Goal: Obtain resource: Download file/media

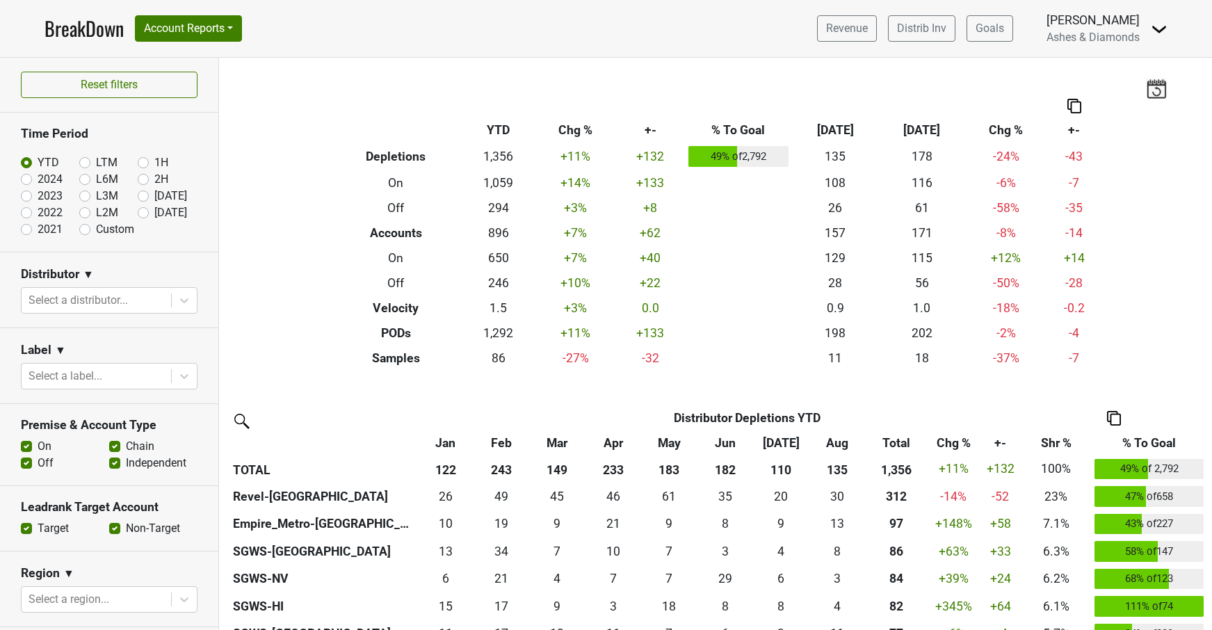
scroll to position [1373, 0]
click at [154, 213] on label "[DATE]" at bounding box center [170, 212] width 33 height 17
click at [144, 213] on input "[DATE]" at bounding box center [166, 211] width 56 height 14
radio input "true"
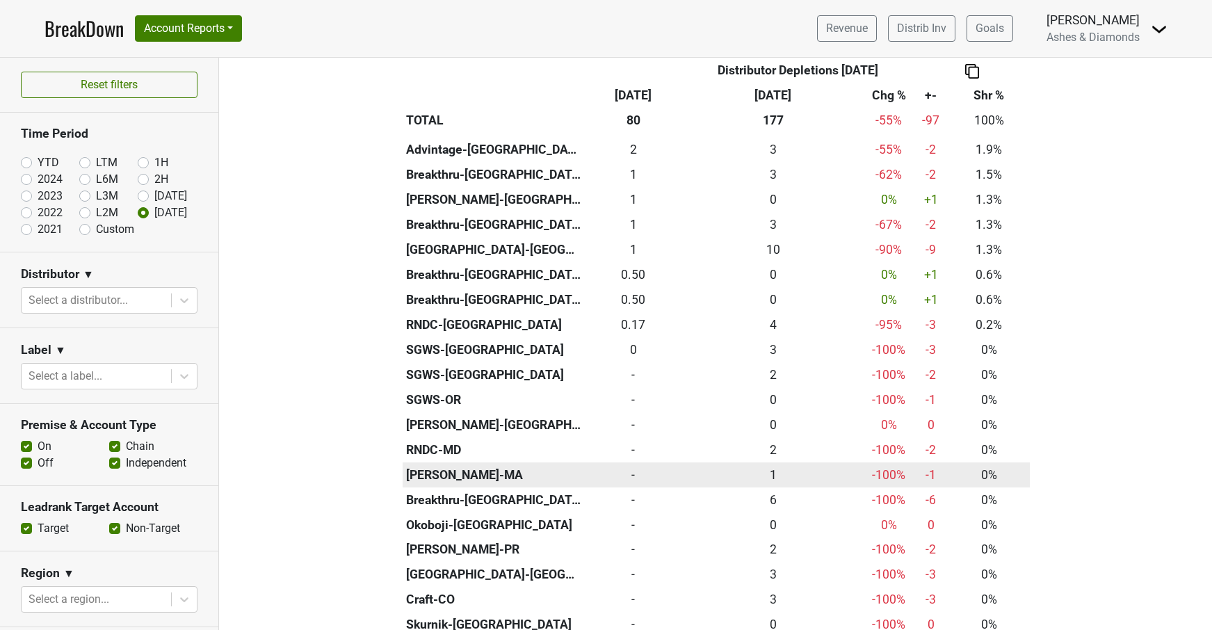
scroll to position [717, 0]
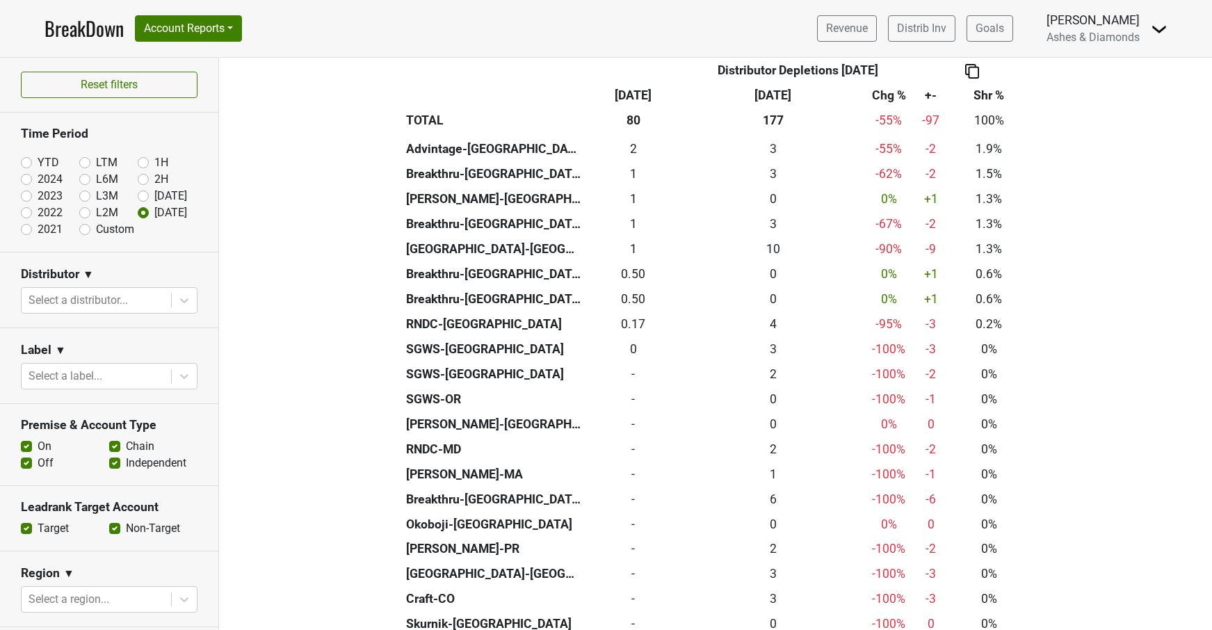
click at [154, 192] on label "Aug '25" at bounding box center [170, 196] width 33 height 17
click at [143, 192] on input "Aug '25" at bounding box center [166, 195] width 56 height 14
radio input "true"
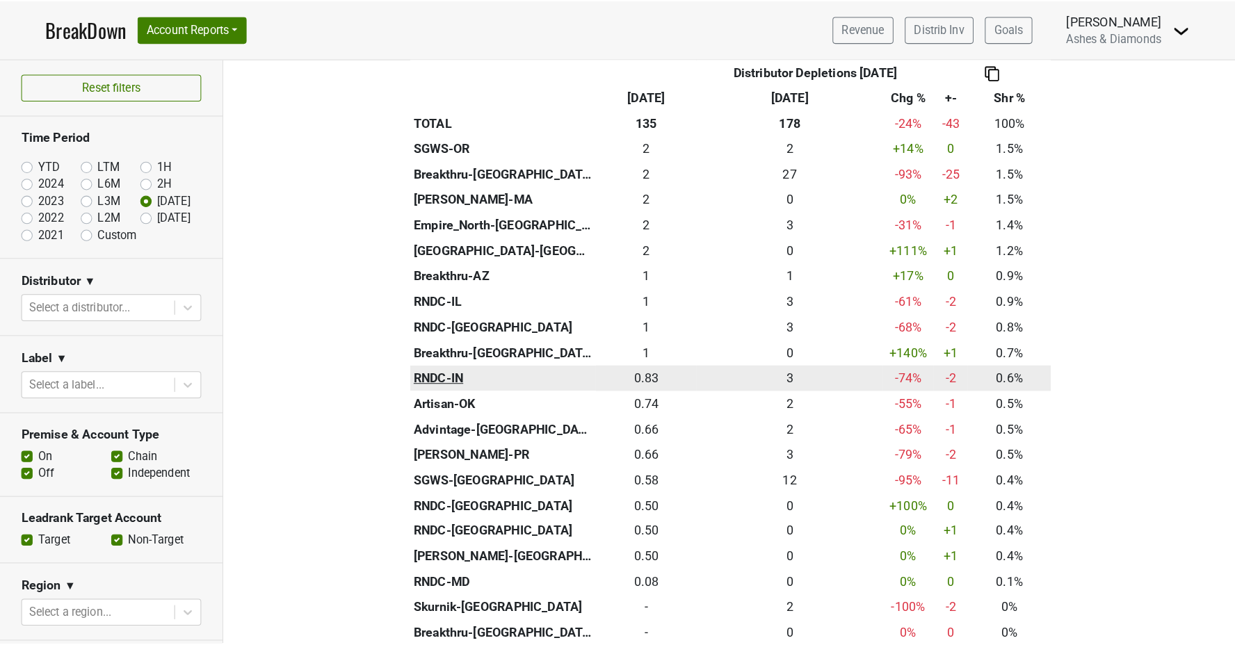
scroll to position [748, 0]
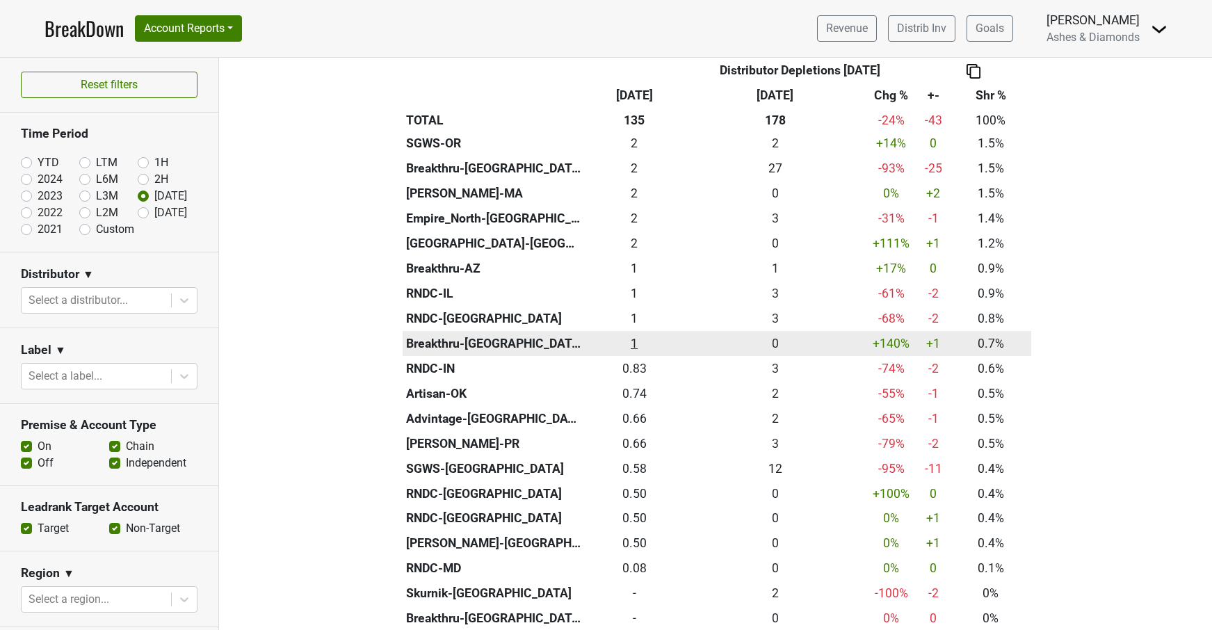
click at [633, 334] on div "1 1" at bounding box center [634, 343] width 92 height 18
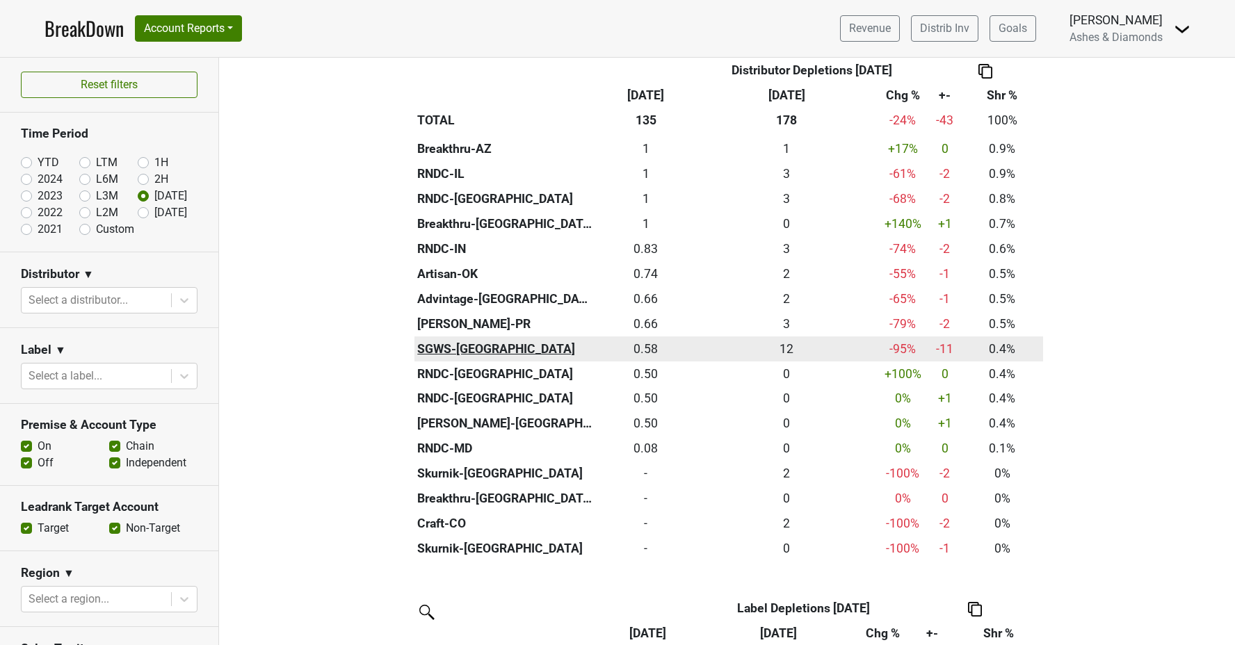
scroll to position [768, 0]
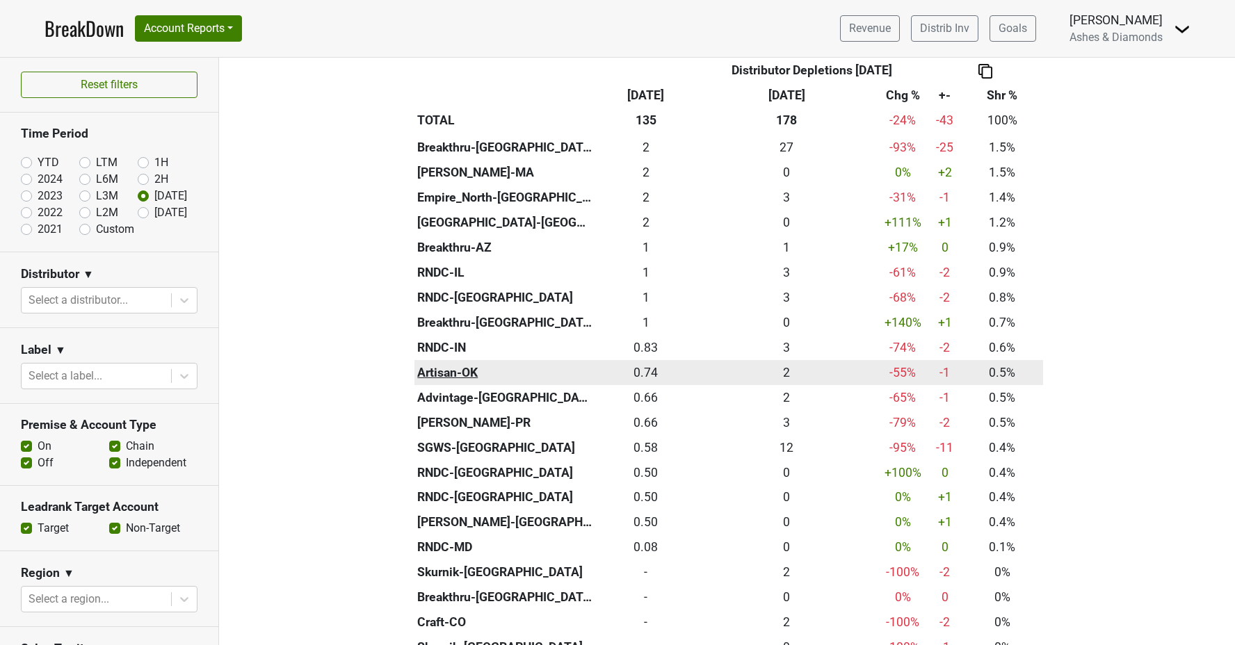
click at [451, 360] on th "Artisan-OK" at bounding box center [505, 372] width 182 height 25
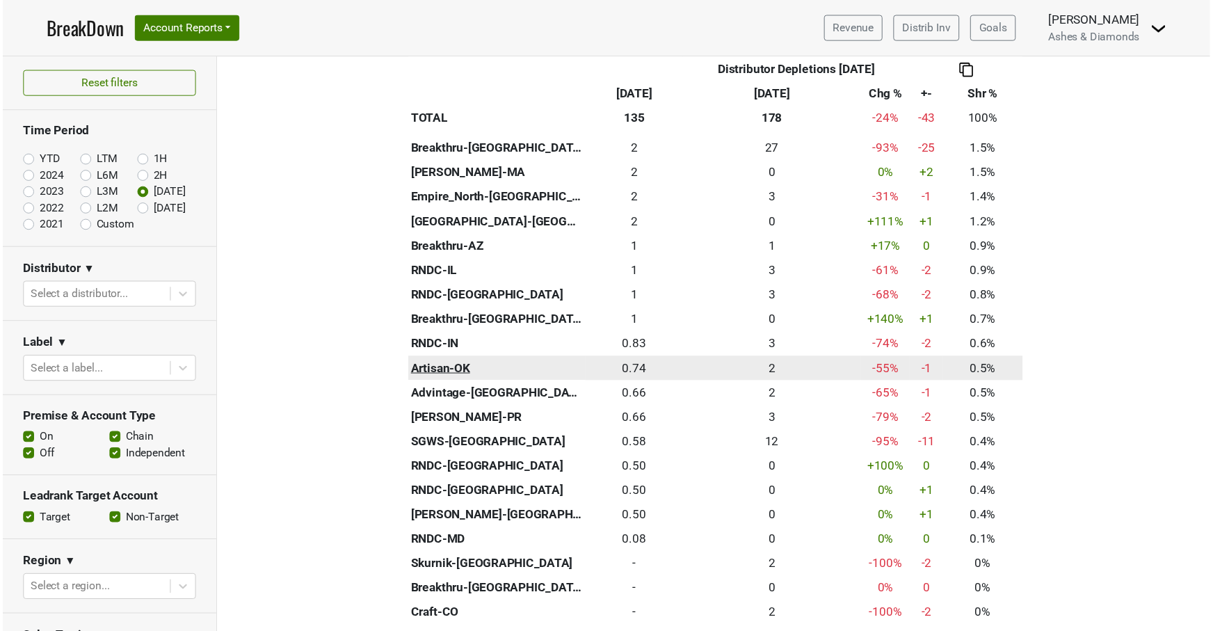
scroll to position [766, 0]
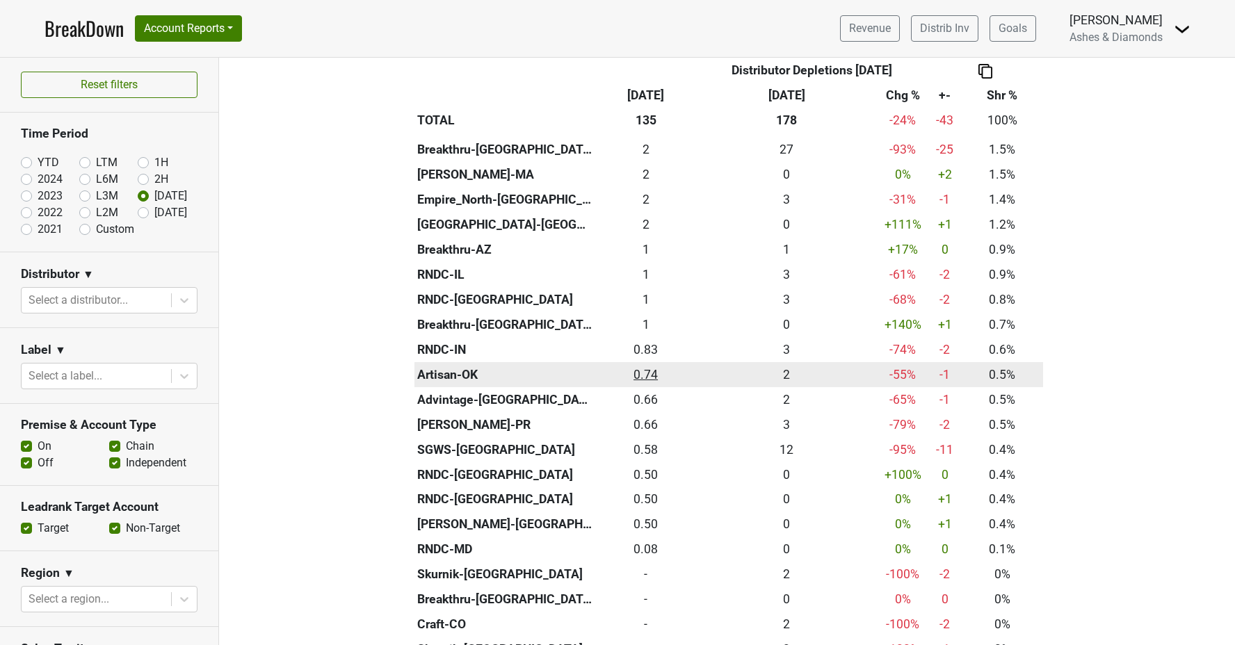
click at [656, 366] on div "0.74 0.74" at bounding box center [645, 375] width 92 height 18
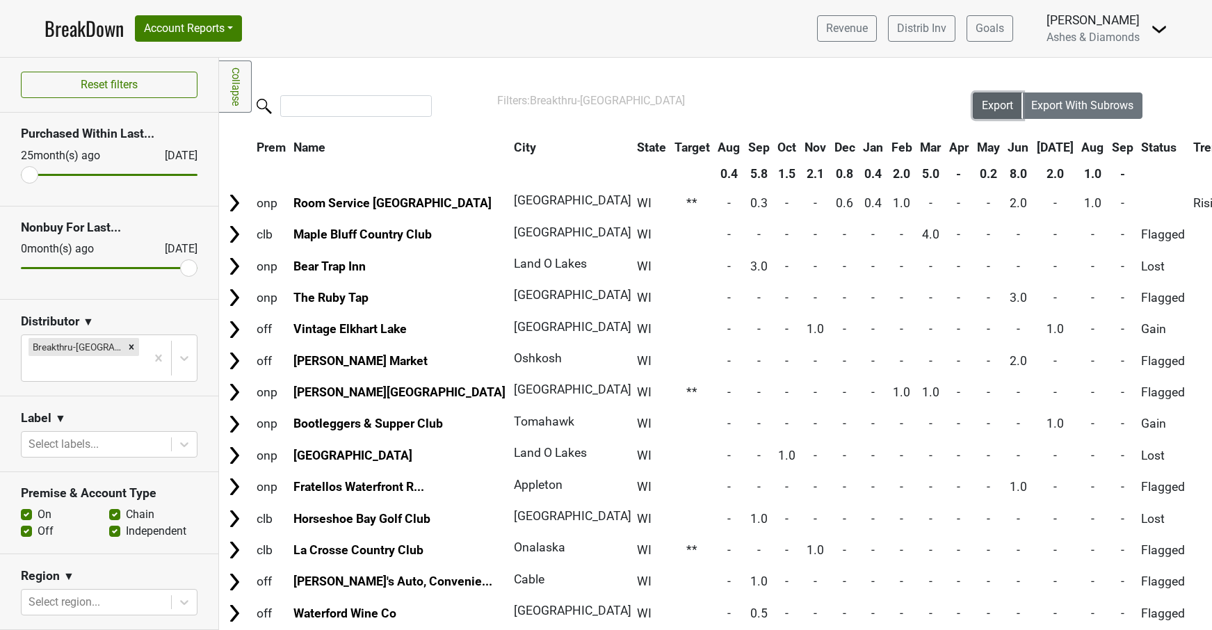
click at [985, 104] on span "Export" at bounding box center [997, 105] width 31 height 13
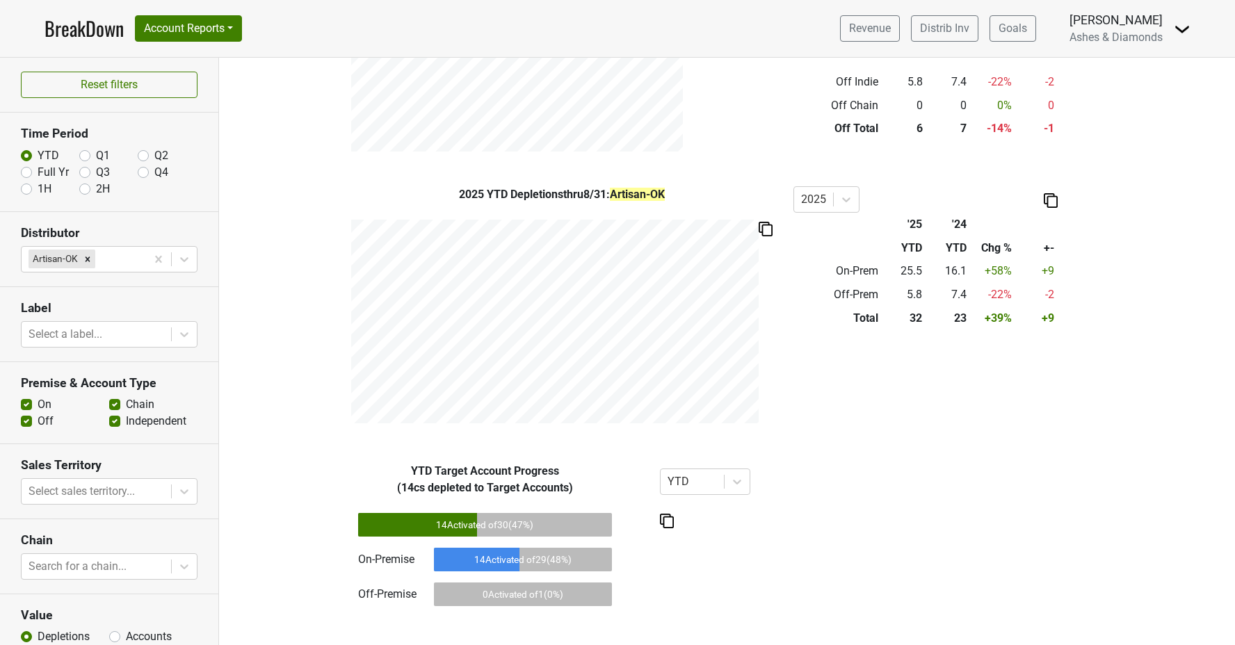
scroll to position [620, 0]
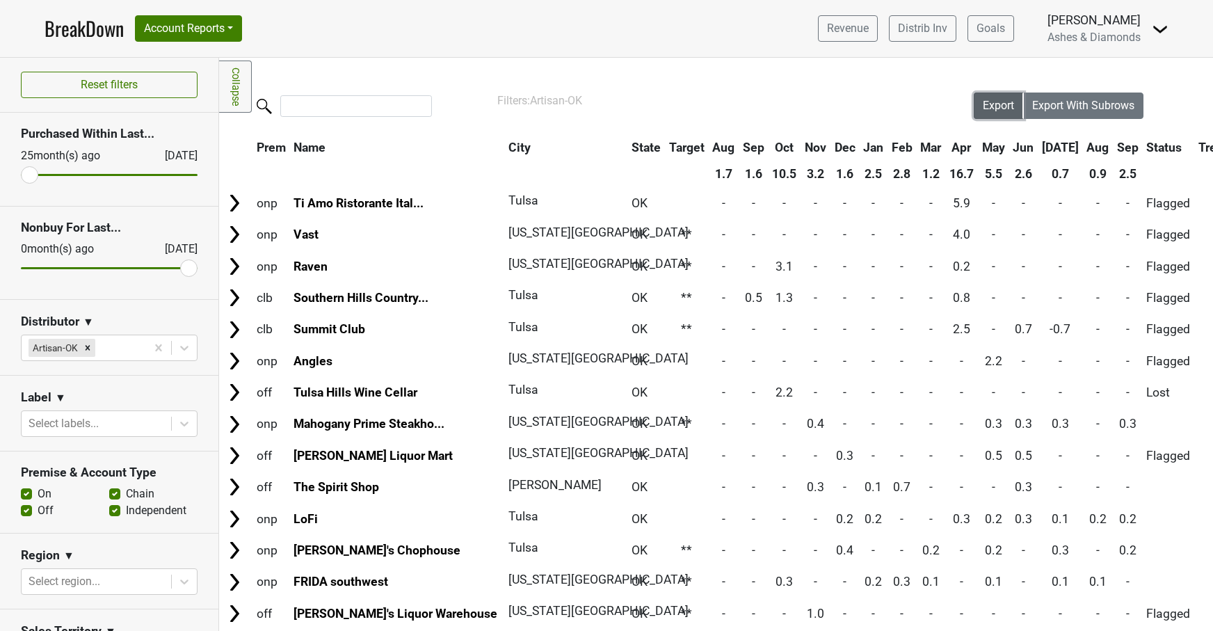
click at [994, 104] on span "Export" at bounding box center [998, 105] width 31 height 13
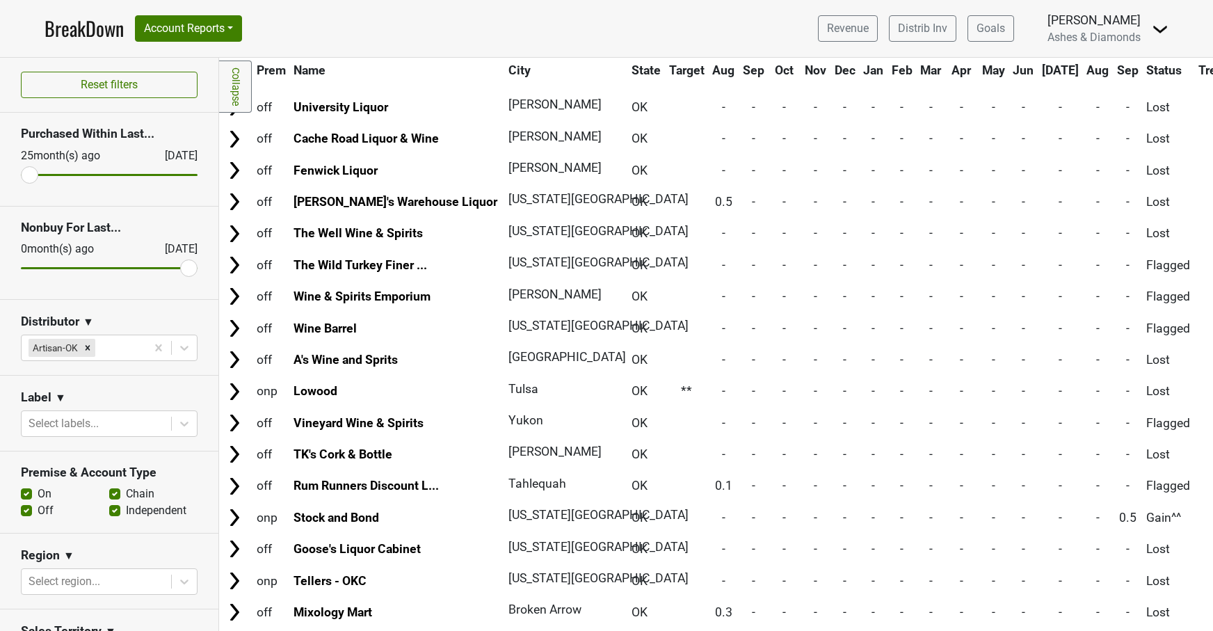
click at [58, 25] on link "BreakDown" at bounding box center [84, 28] width 79 height 29
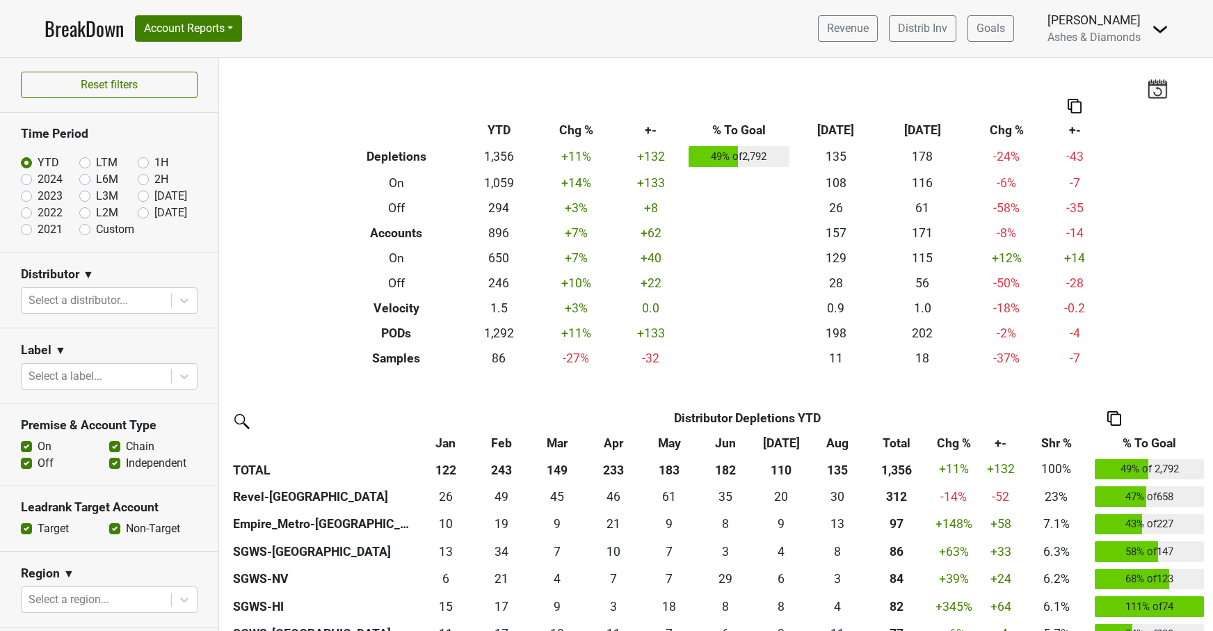
click at [154, 213] on label "[DATE]" at bounding box center [170, 212] width 33 height 17
click at [143, 213] on input "[DATE]" at bounding box center [166, 211] width 56 height 14
radio input "true"
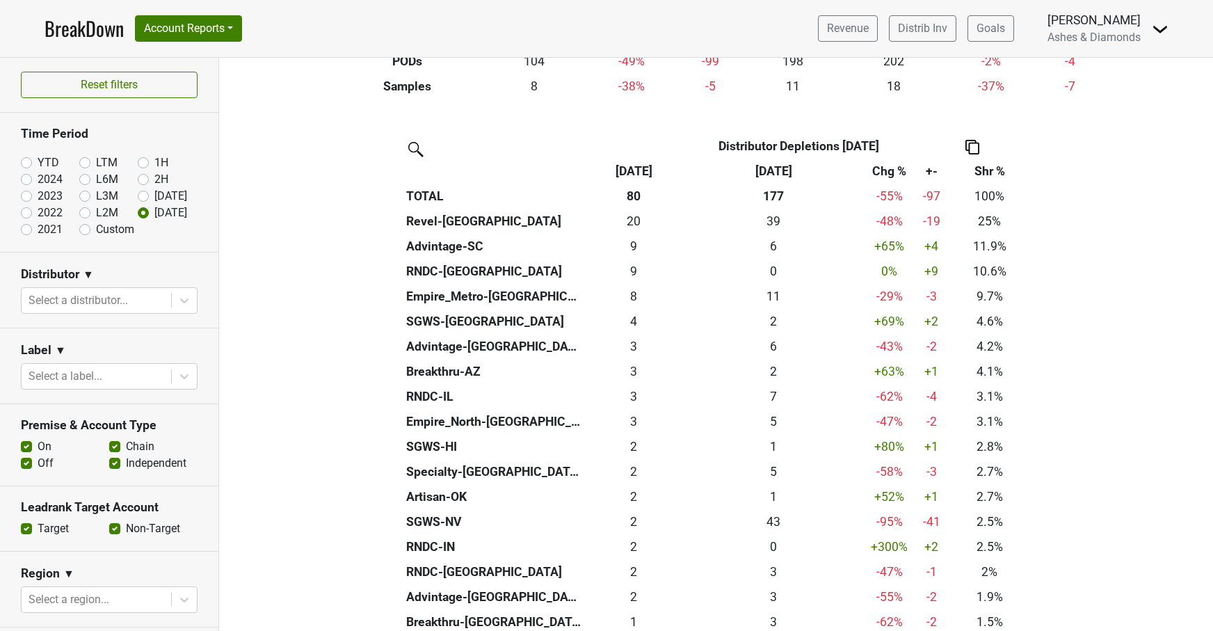
scroll to position [273, 0]
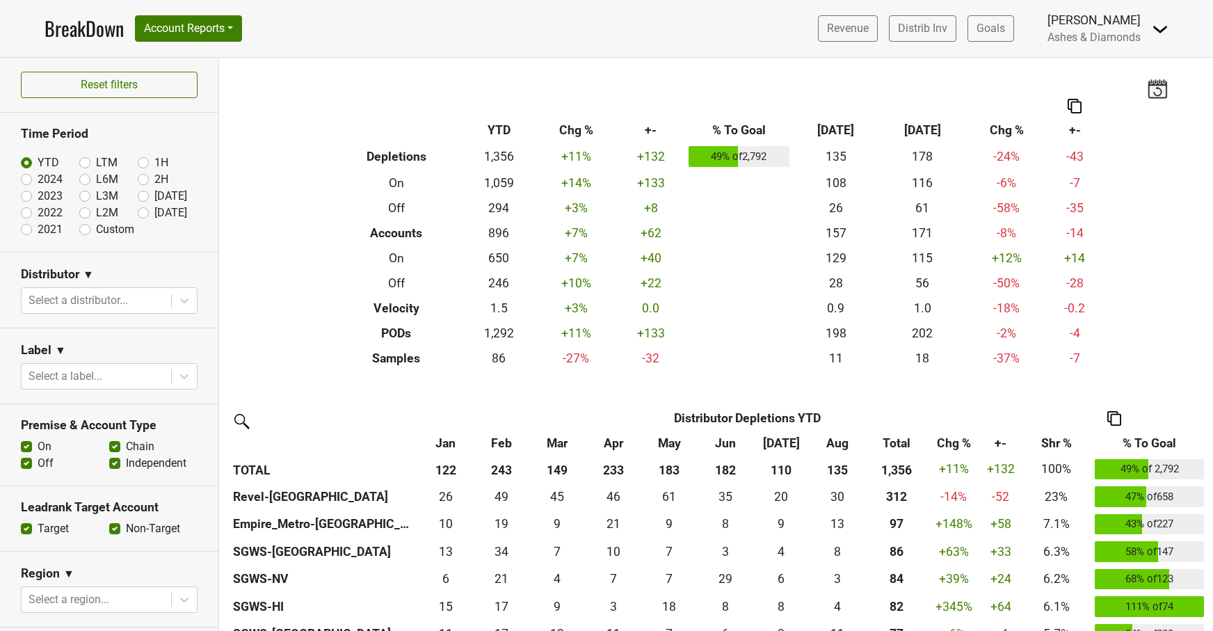
click at [154, 215] on label "Sep '25" at bounding box center [170, 212] width 33 height 17
click at [144, 215] on input "Sep '25" at bounding box center [166, 211] width 56 height 14
radio input "true"
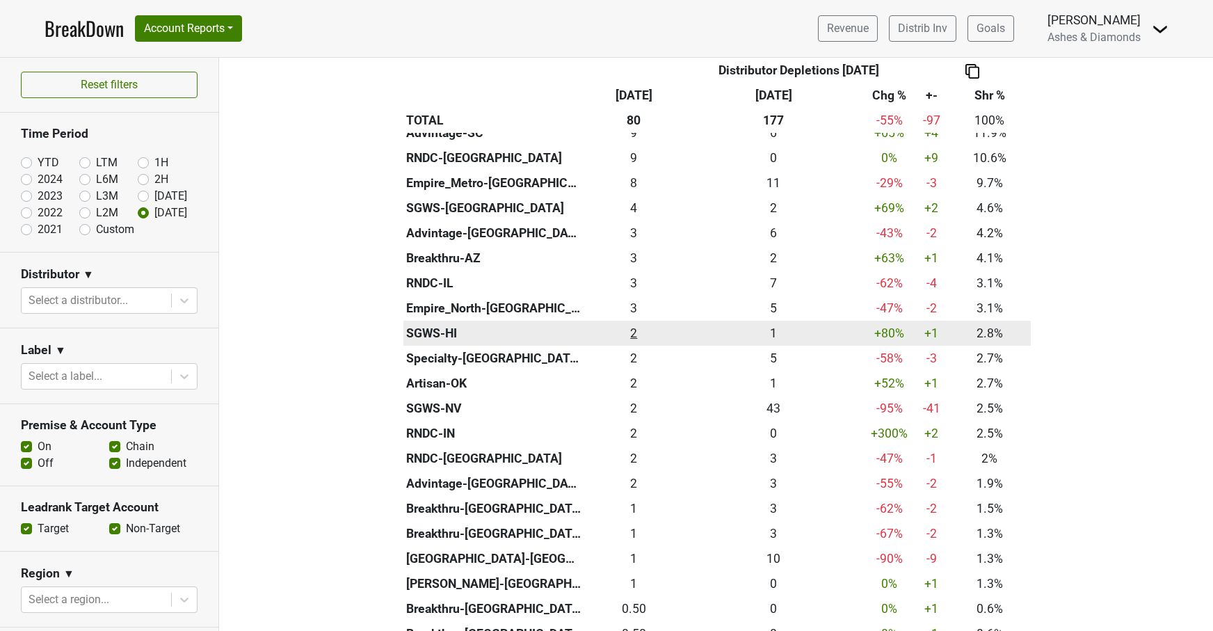
scroll to position [384, 0]
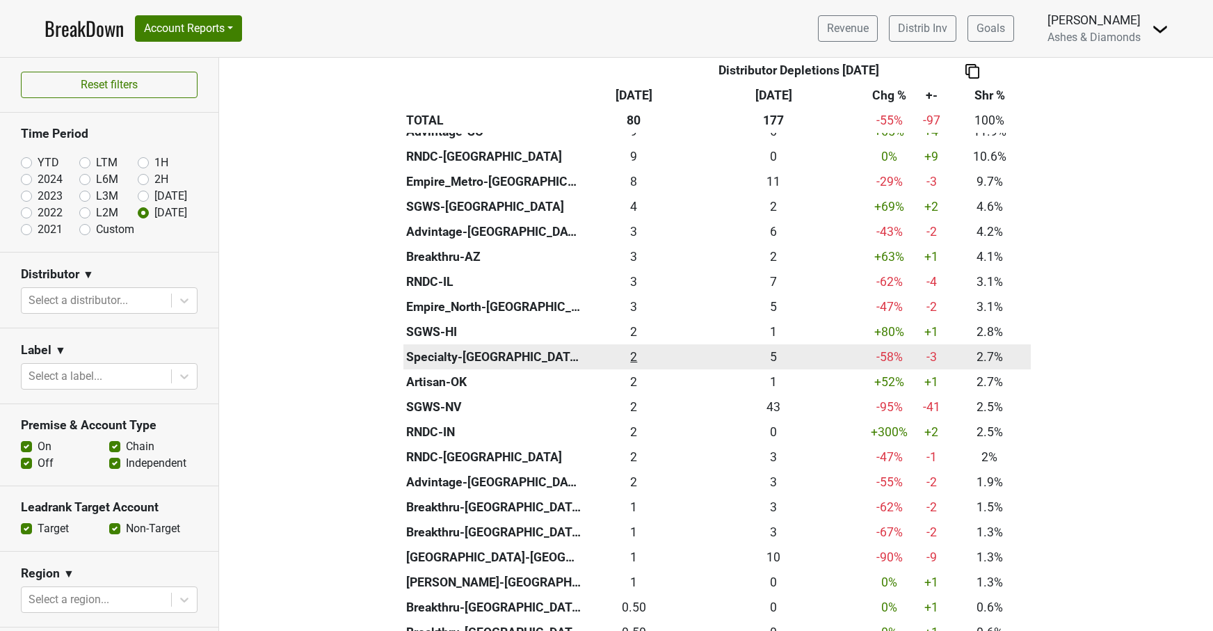
click at [632, 348] on div "2.166 2" at bounding box center [634, 357] width 92 height 18
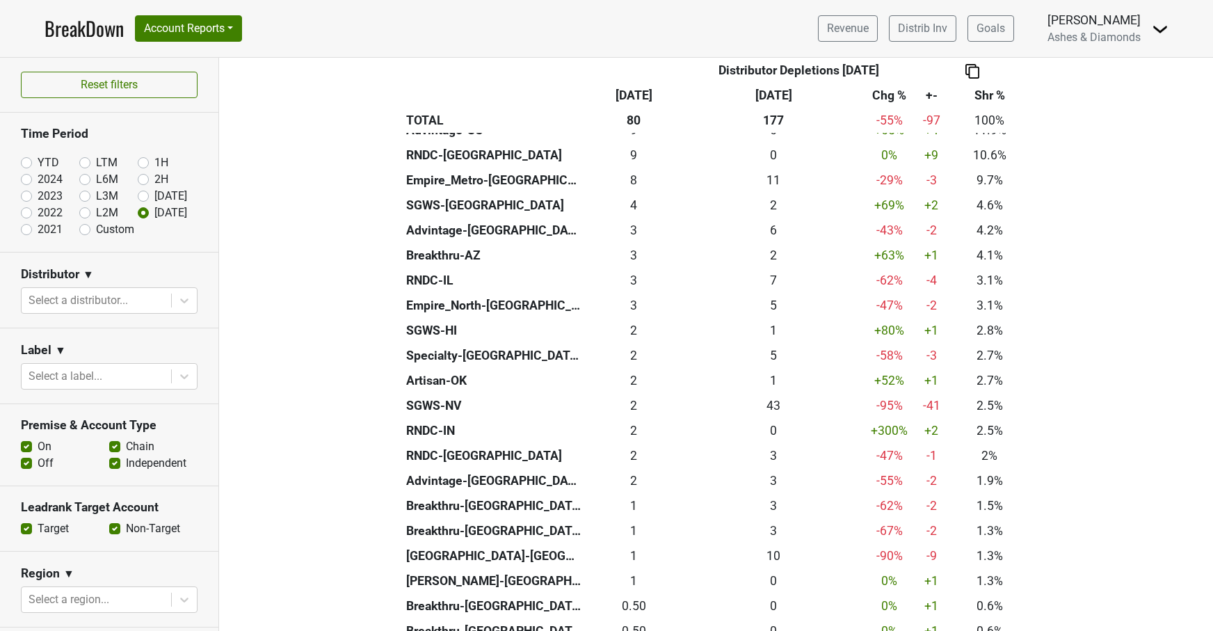
drag, startPoint x: 28, startPoint y: 163, endPoint x: 49, endPoint y: 175, distance: 24.3
click at [38, 163] on label "YTD" at bounding box center [49, 162] width 22 height 17
click at [28, 163] on input "YTD" at bounding box center [49, 161] width 56 height 14
radio input "true"
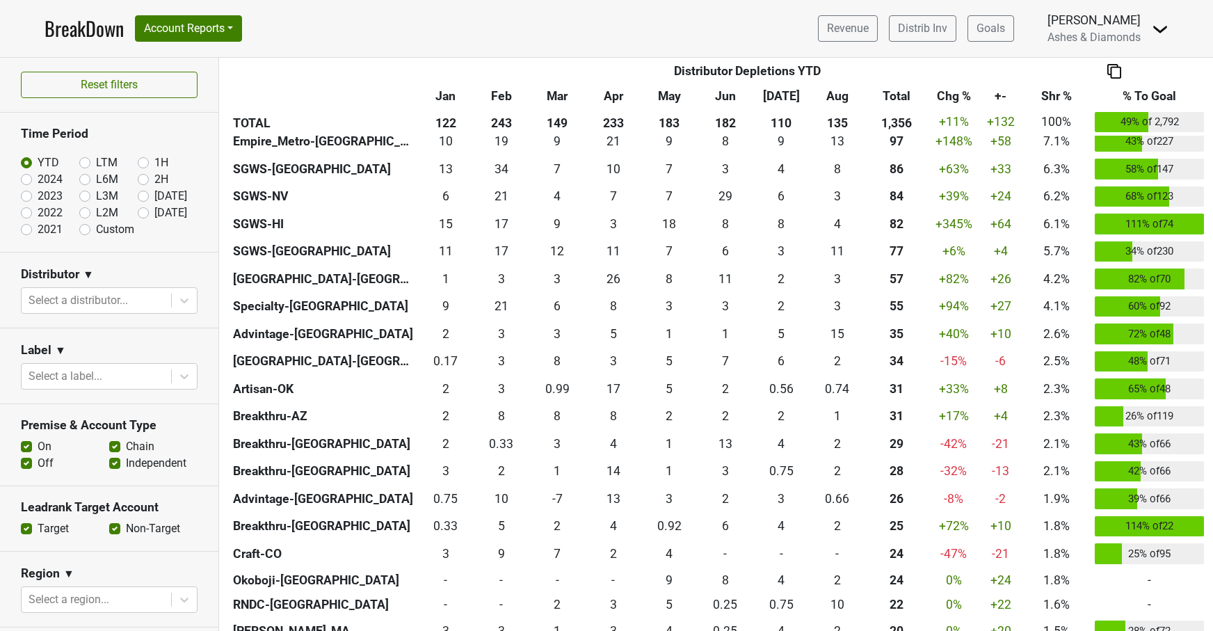
scroll to position [412, 0]
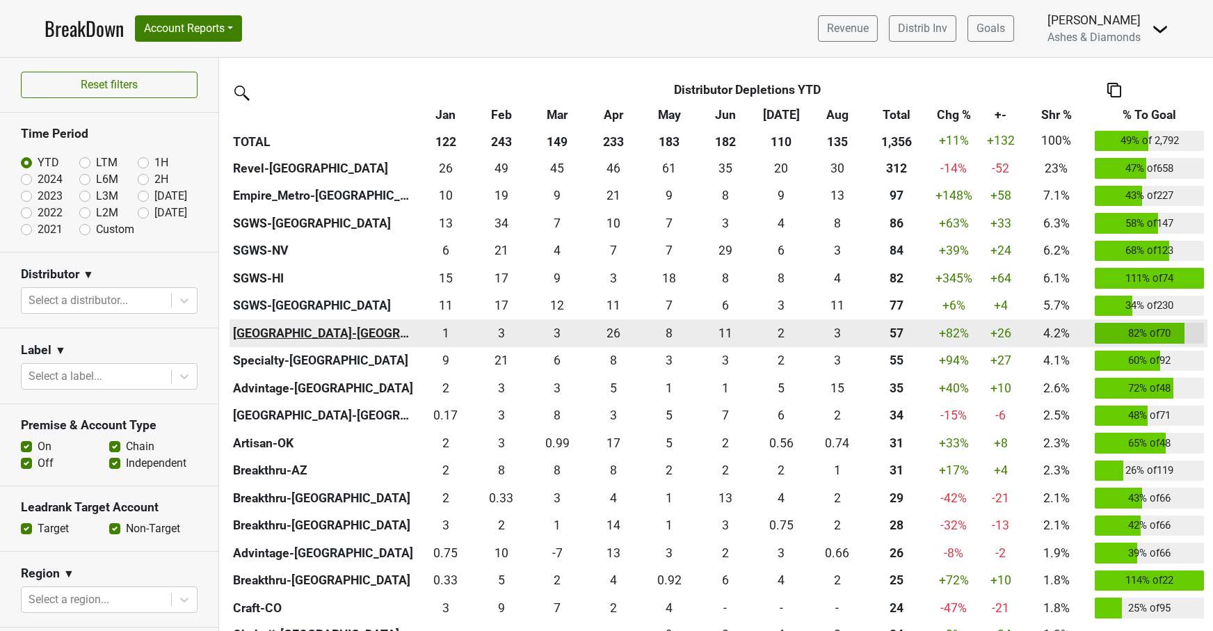
scroll to position [330, 0]
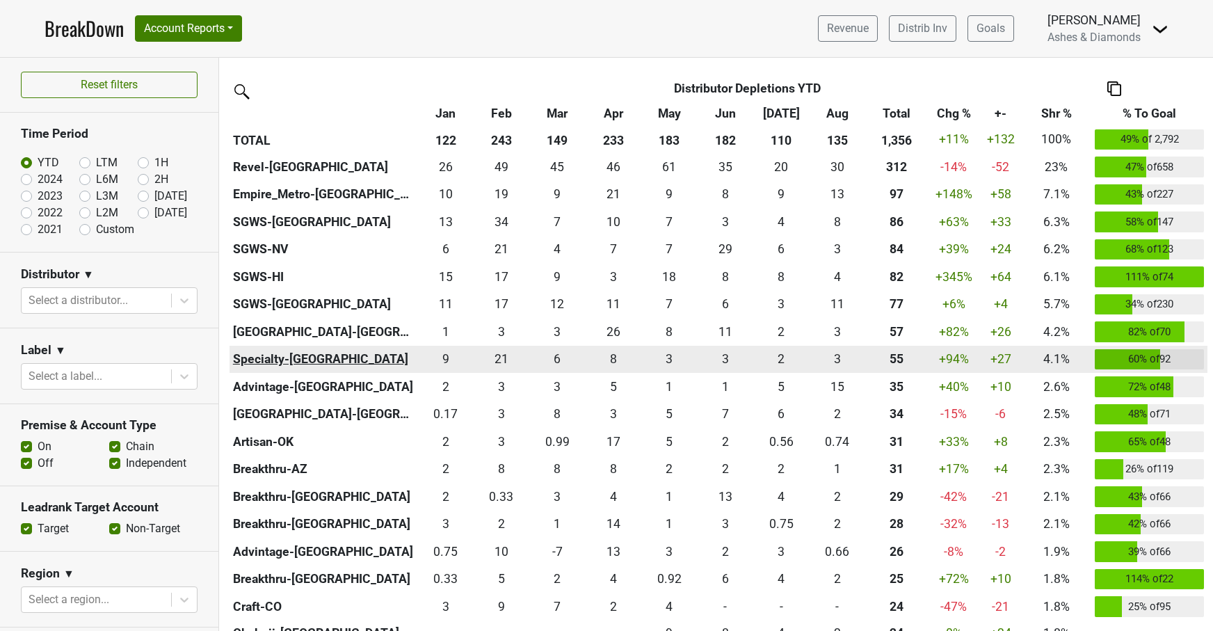
click at [291, 352] on th "Specialty-[GEOGRAPHIC_DATA]" at bounding box center [323, 360] width 188 height 28
click at [838, 353] on div "3.167 3" at bounding box center [836, 359] width 49 height 18
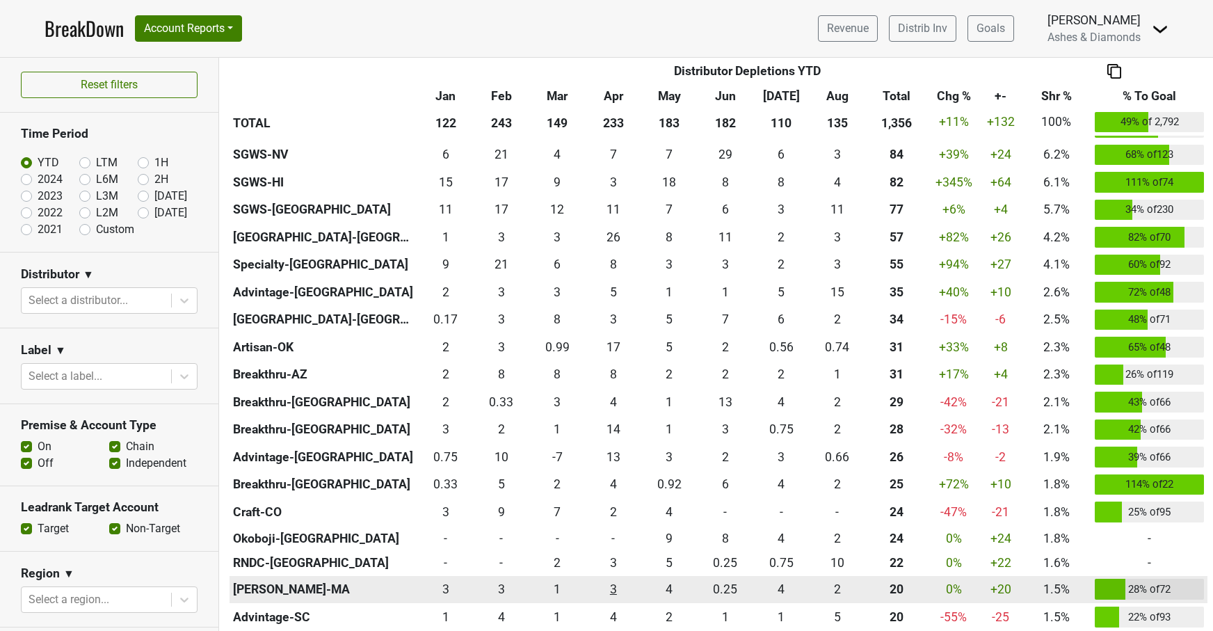
scroll to position [423, 0]
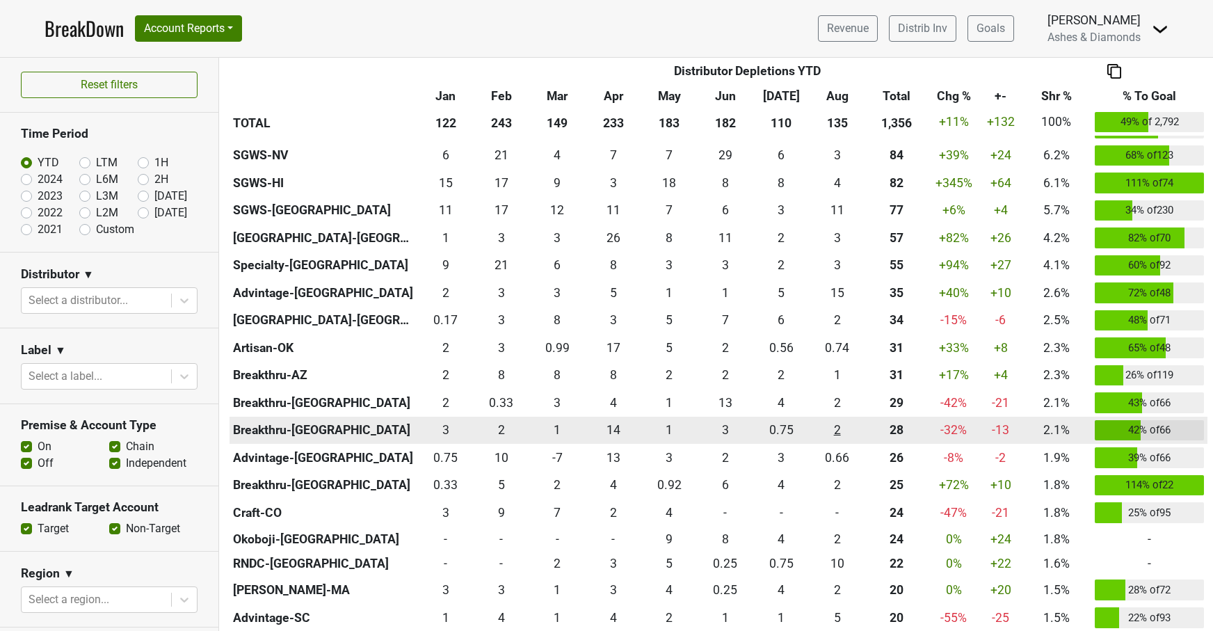
click at [839, 425] on div "2.251 2" at bounding box center [836, 430] width 49 height 18
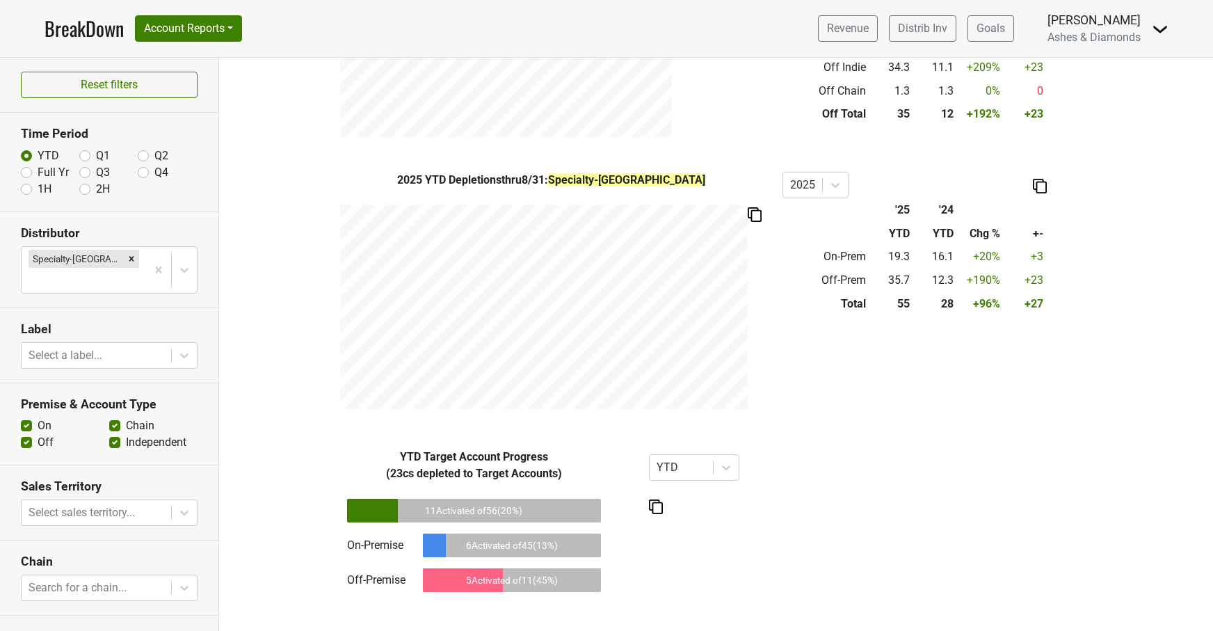
scroll to position [634, 0]
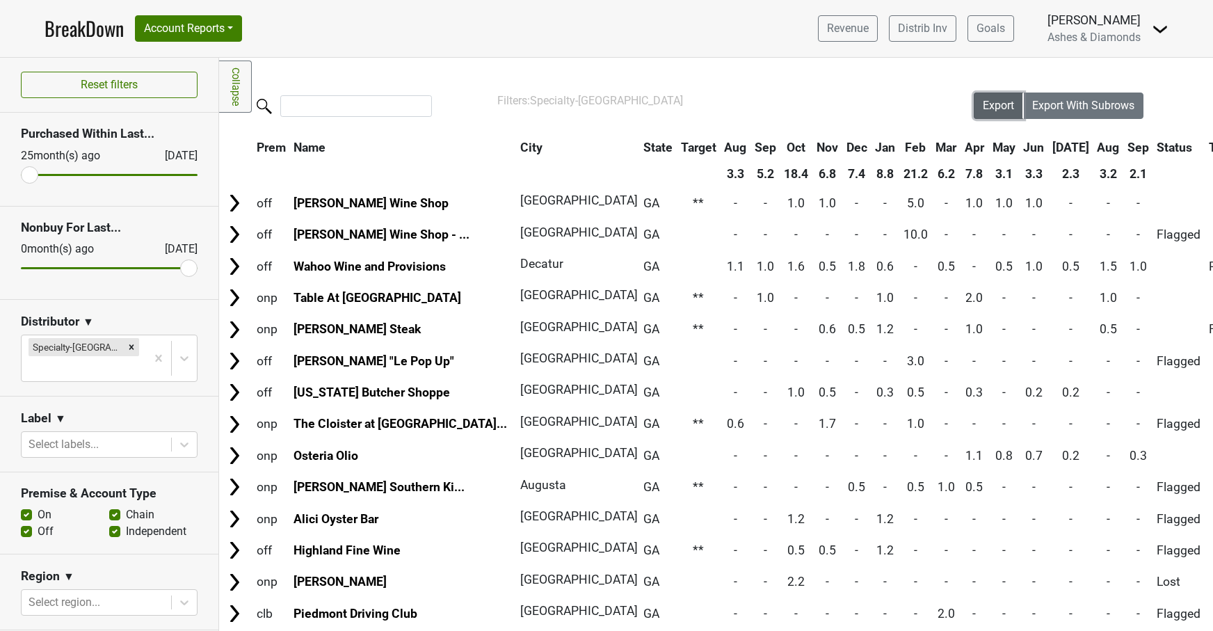
click at [996, 99] on span "Export" at bounding box center [998, 105] width 31 height 13
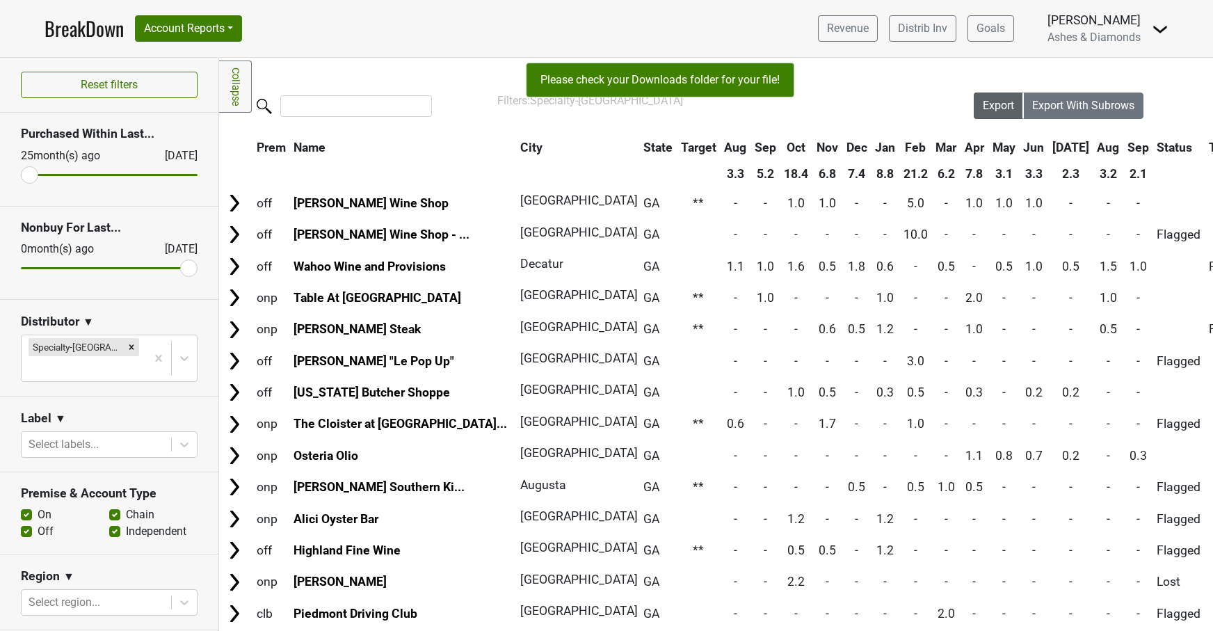
scroll to position [1, 0]
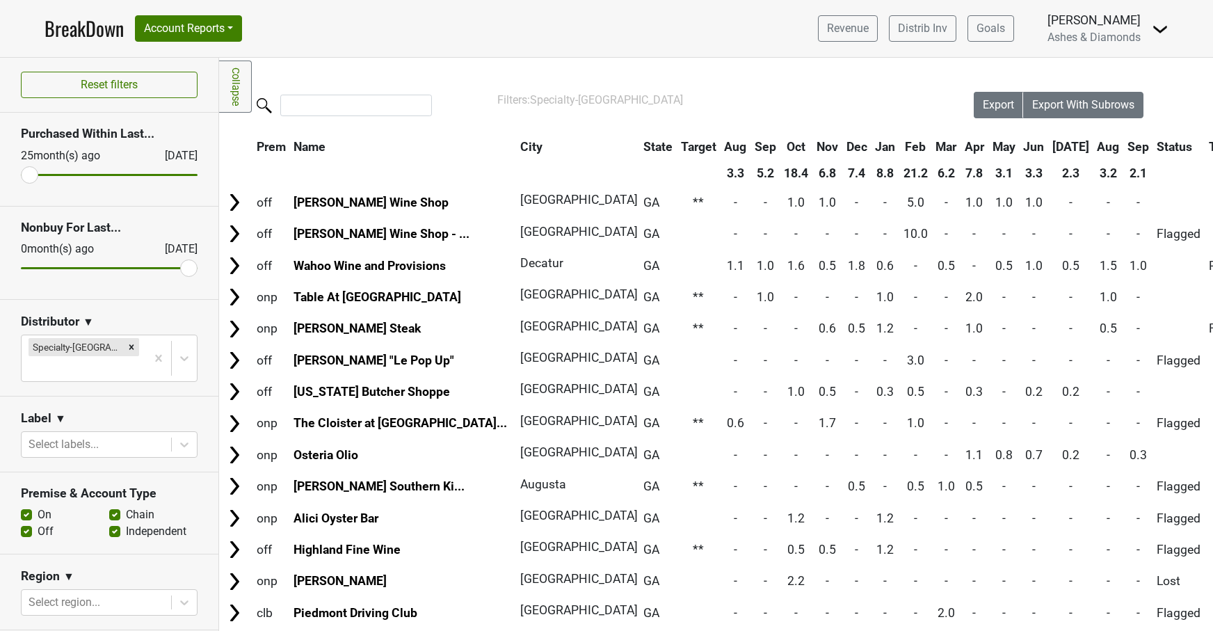
click at [76, 34] on link "BreakDown" at bounding box center [84, 28] width 79 height 29
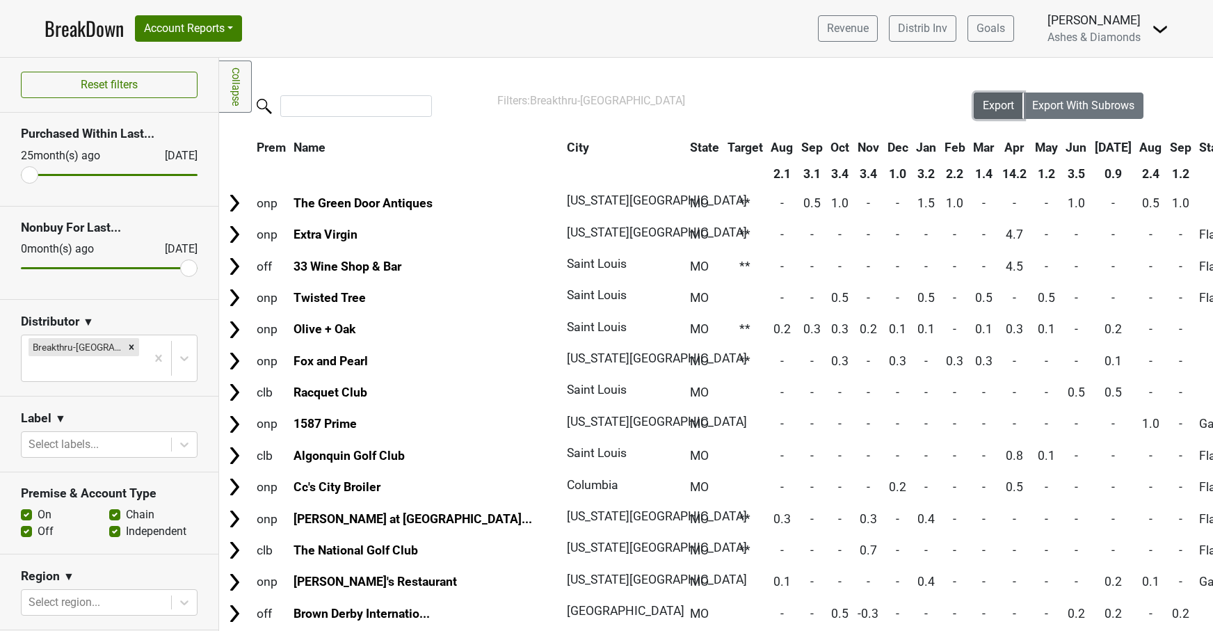
click at [993, 102] on span "Export" at bounding box center [998, 105] width 31 height 13
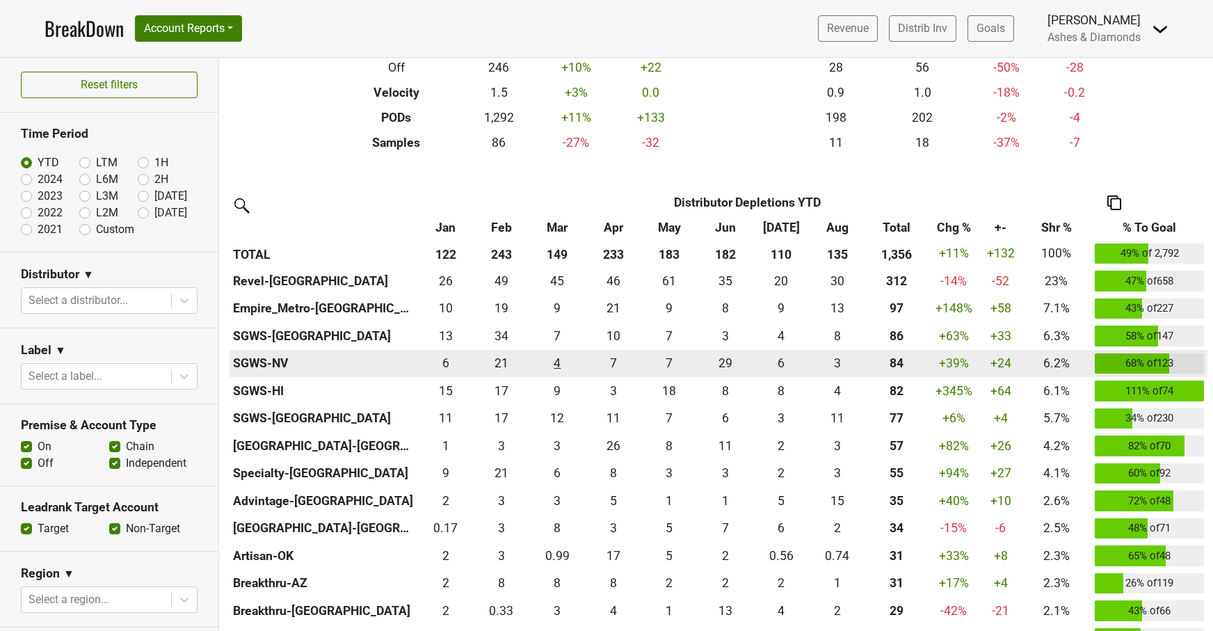
scroll to position [217, 0]
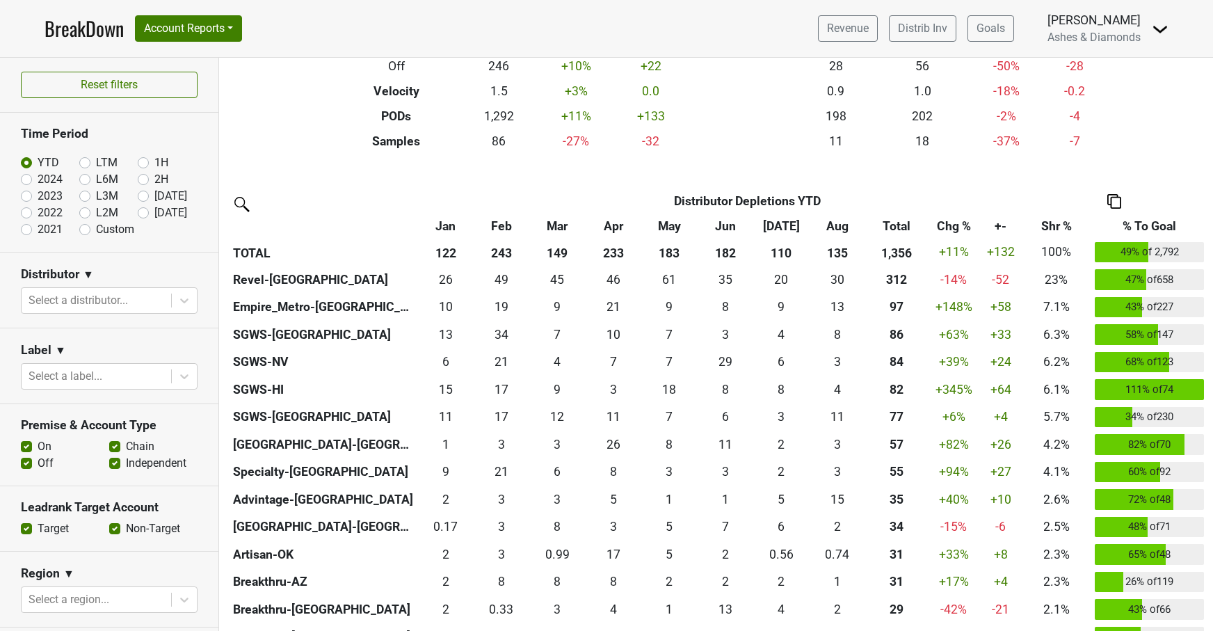
click at [154, 209] on label "[DATE]" at bounding box center [170, 212] width 33 height 17
click at [139, 209] on input "[DATE]" at bounding box center [166, 211] width 56 height 14
radio input "true"
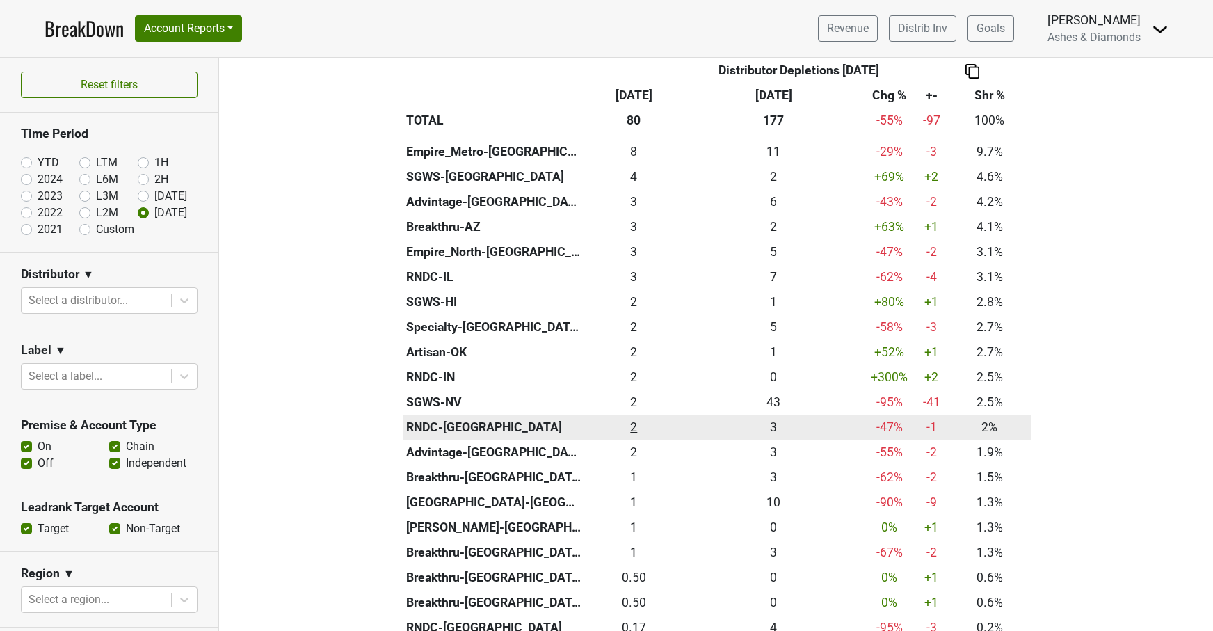
scroll to position [371, 0]
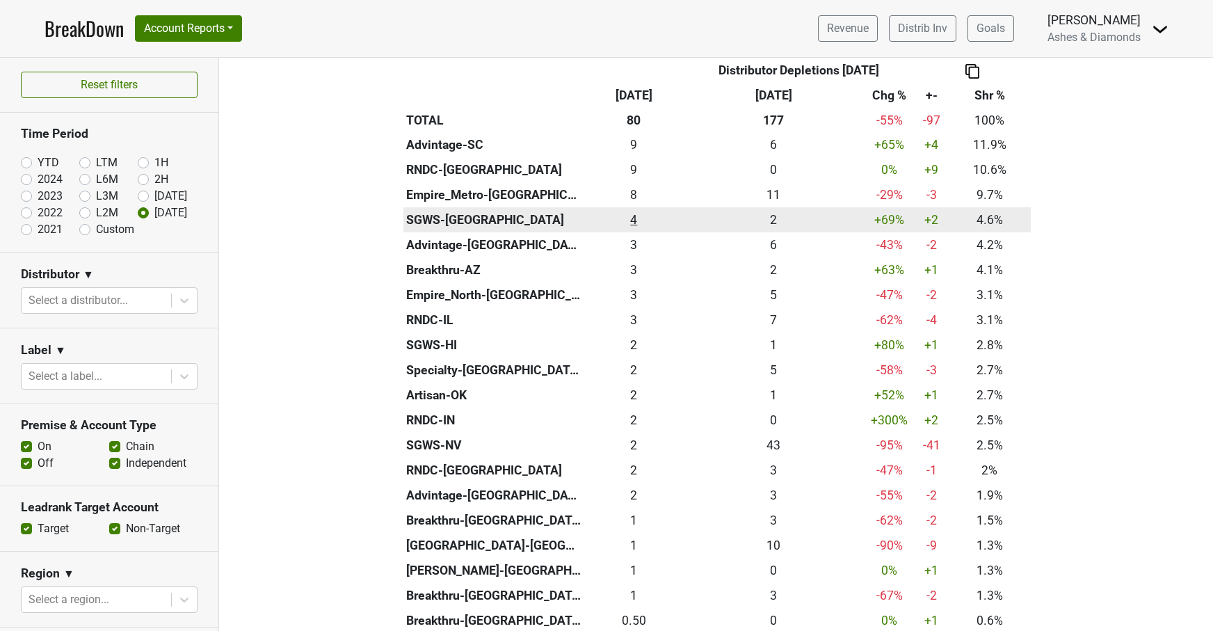
click at [635, 217] on div "3.667 4" at bounding box center [634, 220] width 92 height 18
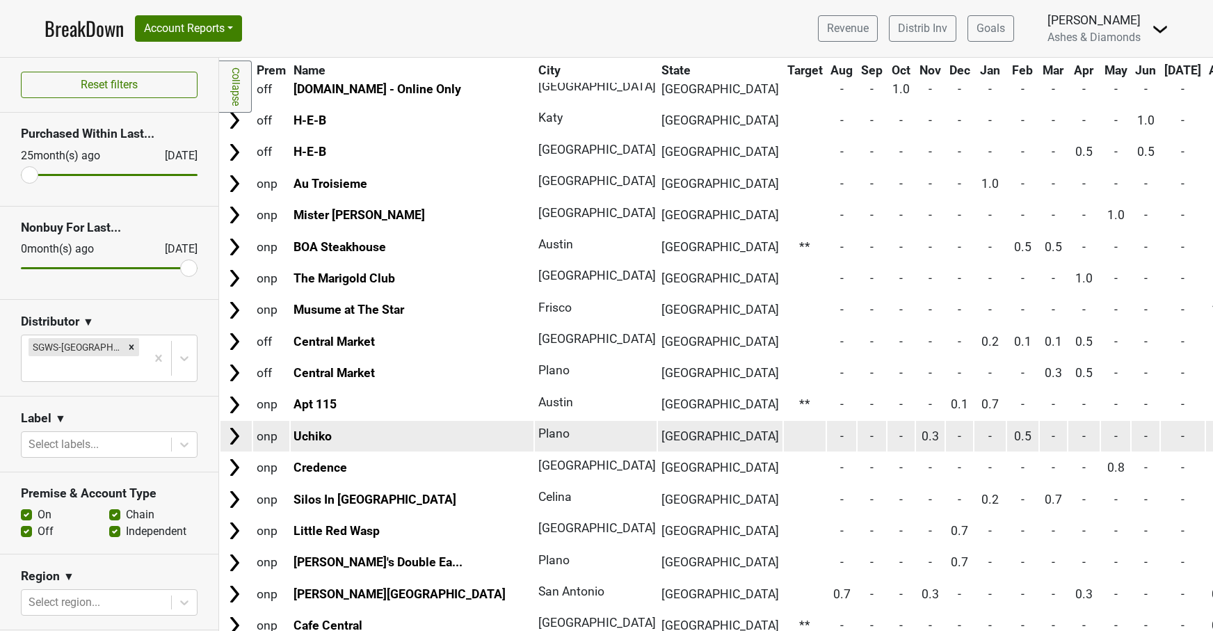
scroll to position [1125, 0]
